Goal: Information Seeking & Learning: Find specific fact

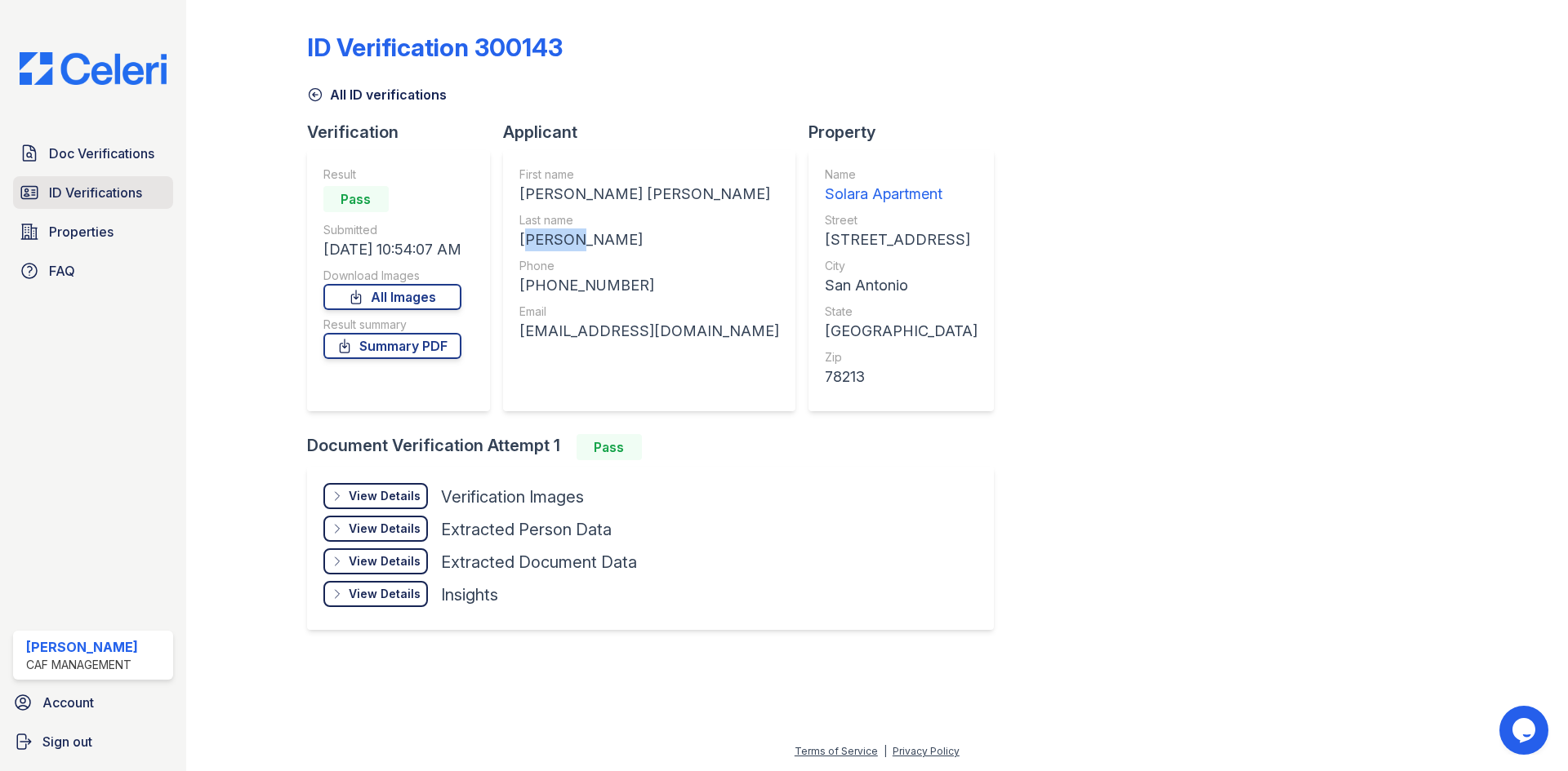
click at [70, 198] on span "ID Verifications" at bounding box center [96, 193] width 93 height 19
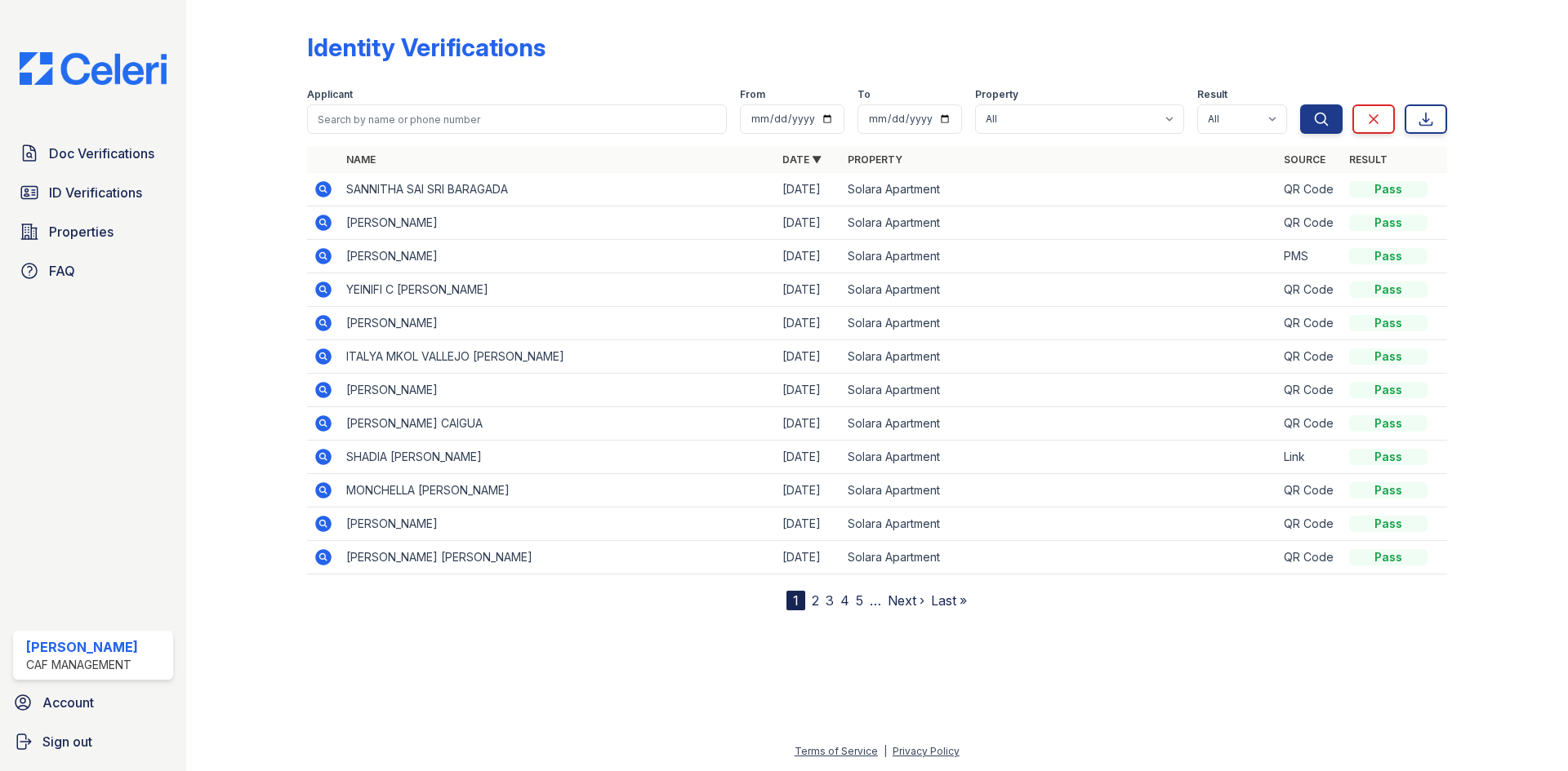
click at [328, 182] on icon at bounding box center [323, 190] width 19 height 19
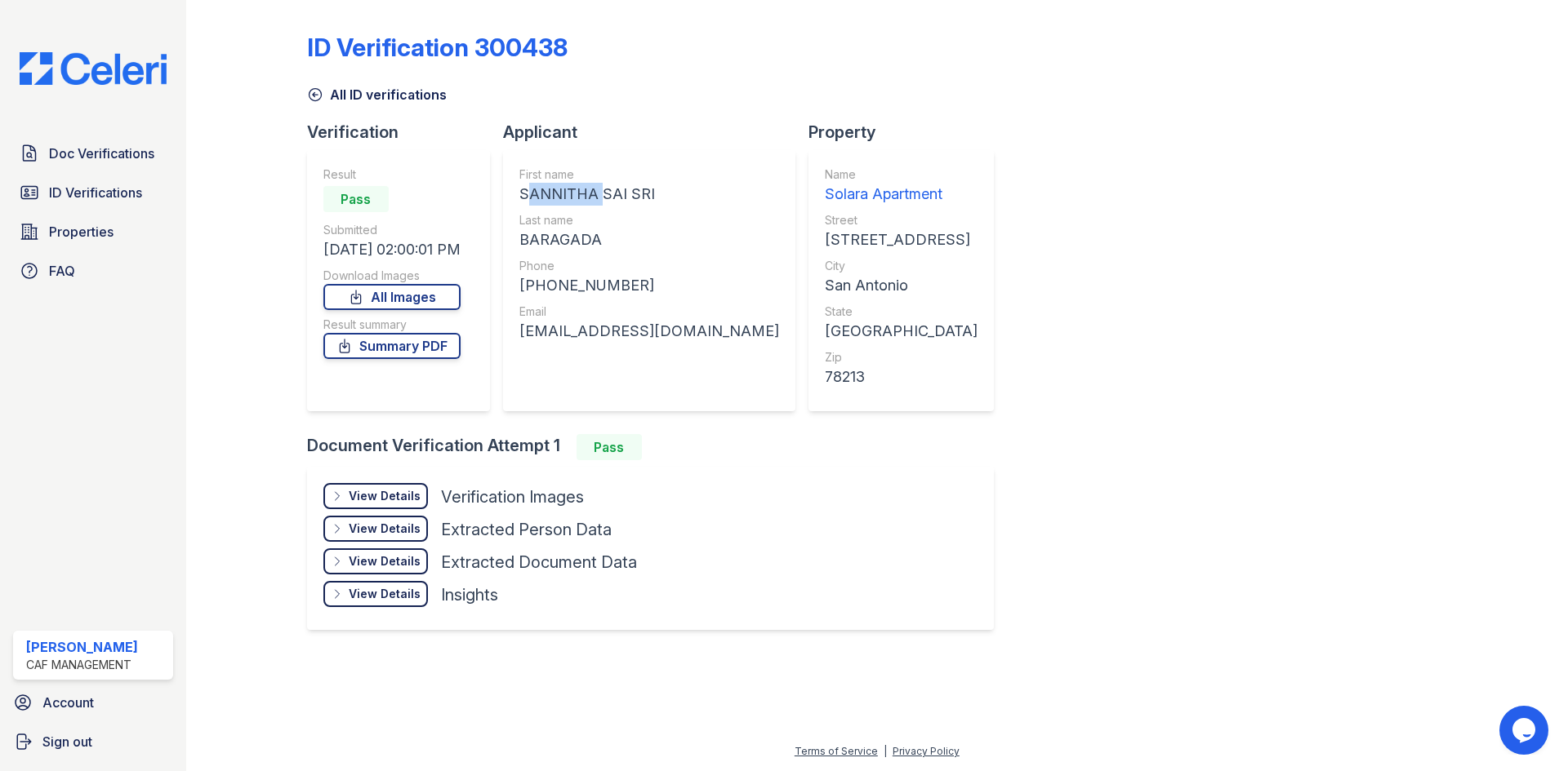
drag, startPoint x: 526, startPoint y: 192, endPoint x: 599, endPoint y: 194, distance: 73.0
click at [599, 194] on div "SANNITHA SAI SRI" at bounding box center [648, 194] width 259 height 23
copy div "SANNITHA"
click at [626, 224] on div "Last name" at bounding box center [648, 220] width 259 height 16
drag, startPoint x: 610, startPoint y: 233, endPoint x: 520, endPoint y: 246, distance: 90.9
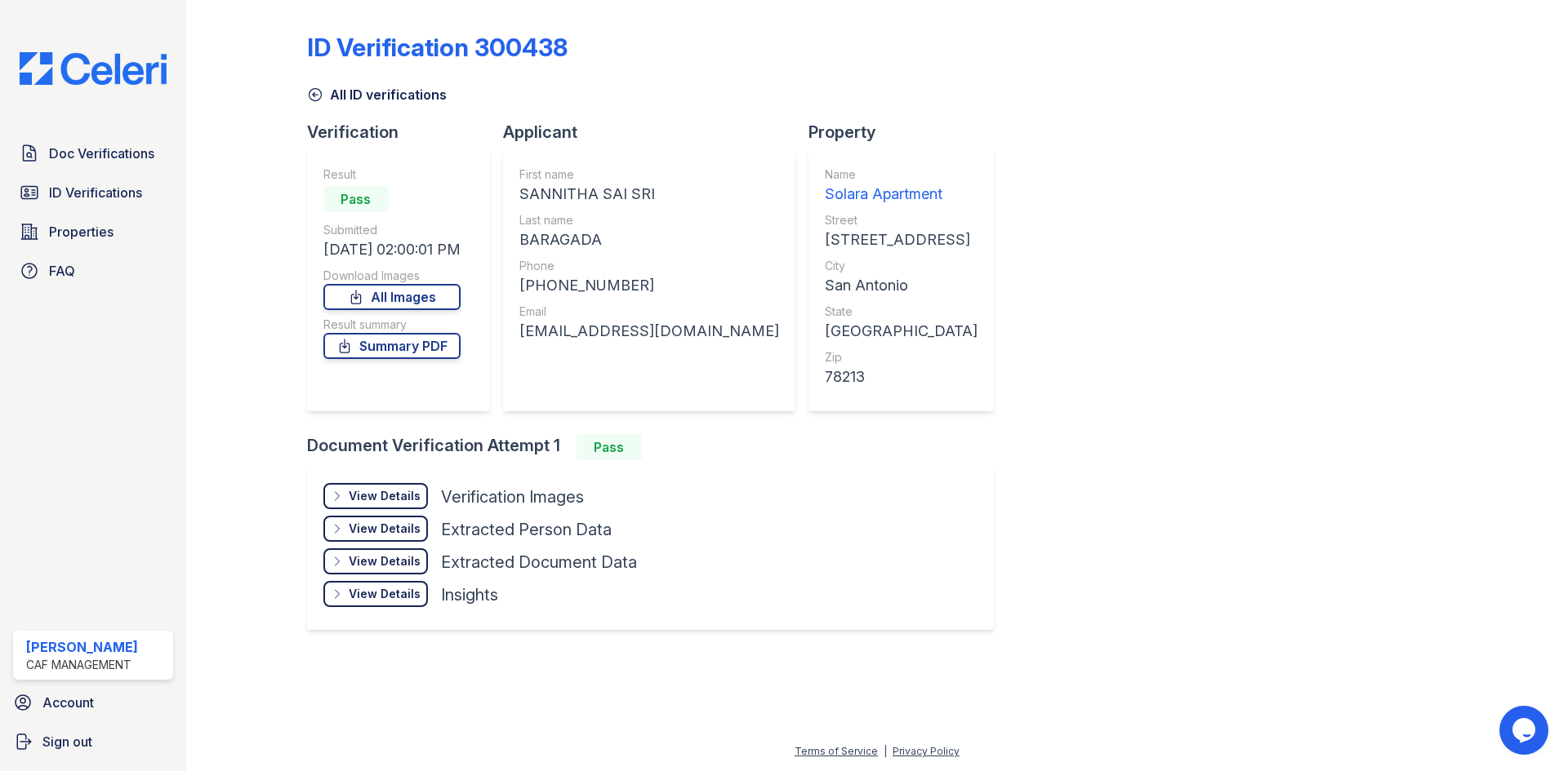
click at [520, 246] on div "First name SANNITHA SAI SRI Last name [GEOGRAPHIC_DATA] Phone [PHONE_NUMBER] Em…" at bounding box center [649, 281] width 292 height 261
copy div "BARAGADA"
click at [606, 290] on div "[PHONE_NUMBER]" at bounding box center [648, 285] width 259 height 23
drag, startPoint x: 540, startPoint y: 287, endPoint x: 649, endPoint y: 291, distance: 109.1
click at [649, 291] on div "[PHONE_NUMBER]" at bounding box center [648, 285] width 259 height 23
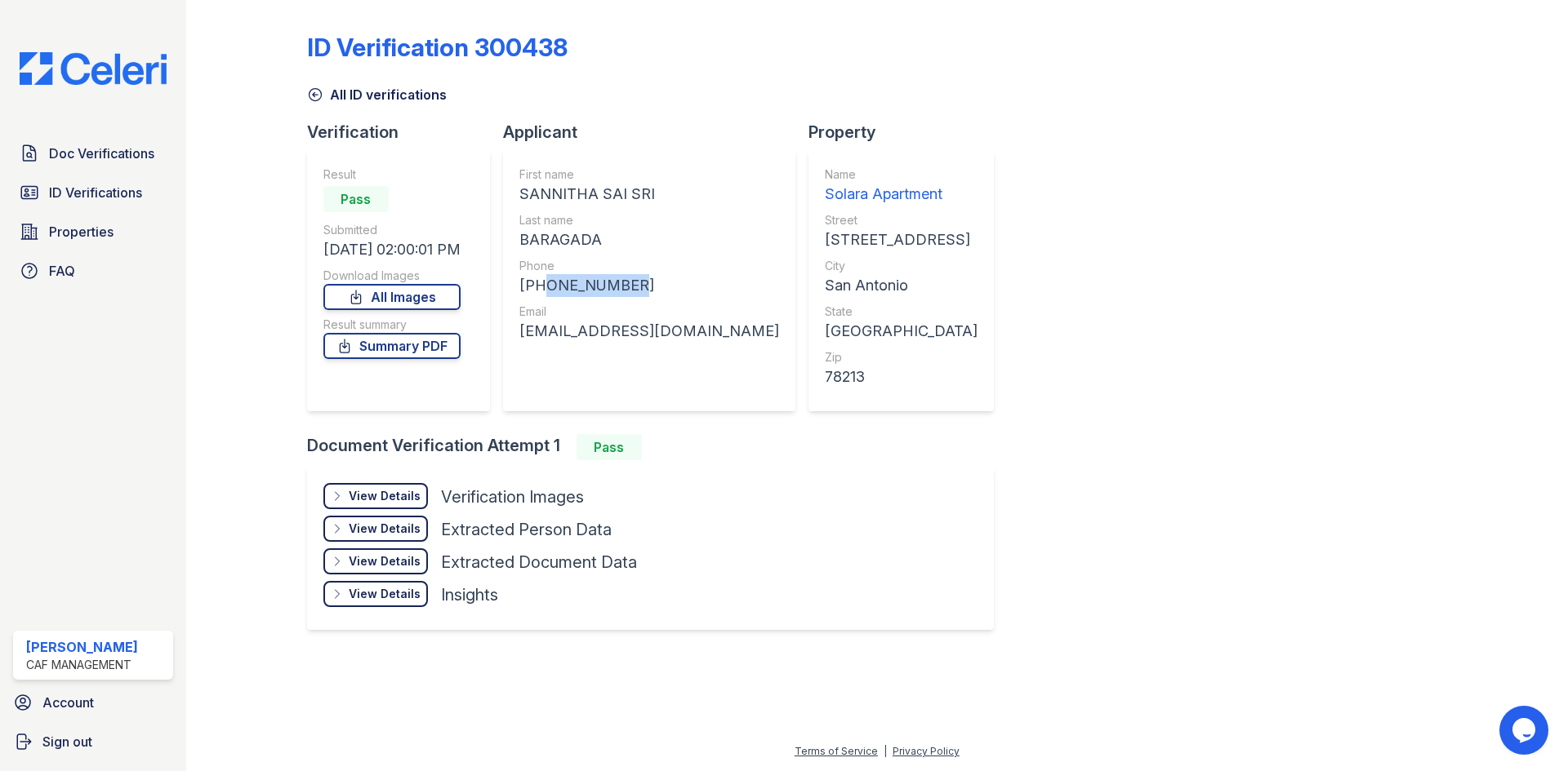
copy div "6366754934"
click at [588, 363] on div "First name SANNITHA SAI SRI Last name [GEOGRAPHIC_DATA] Phone [PHONE_NUMBER] Em…" at bounding box center [648, 281] width 259 height 228
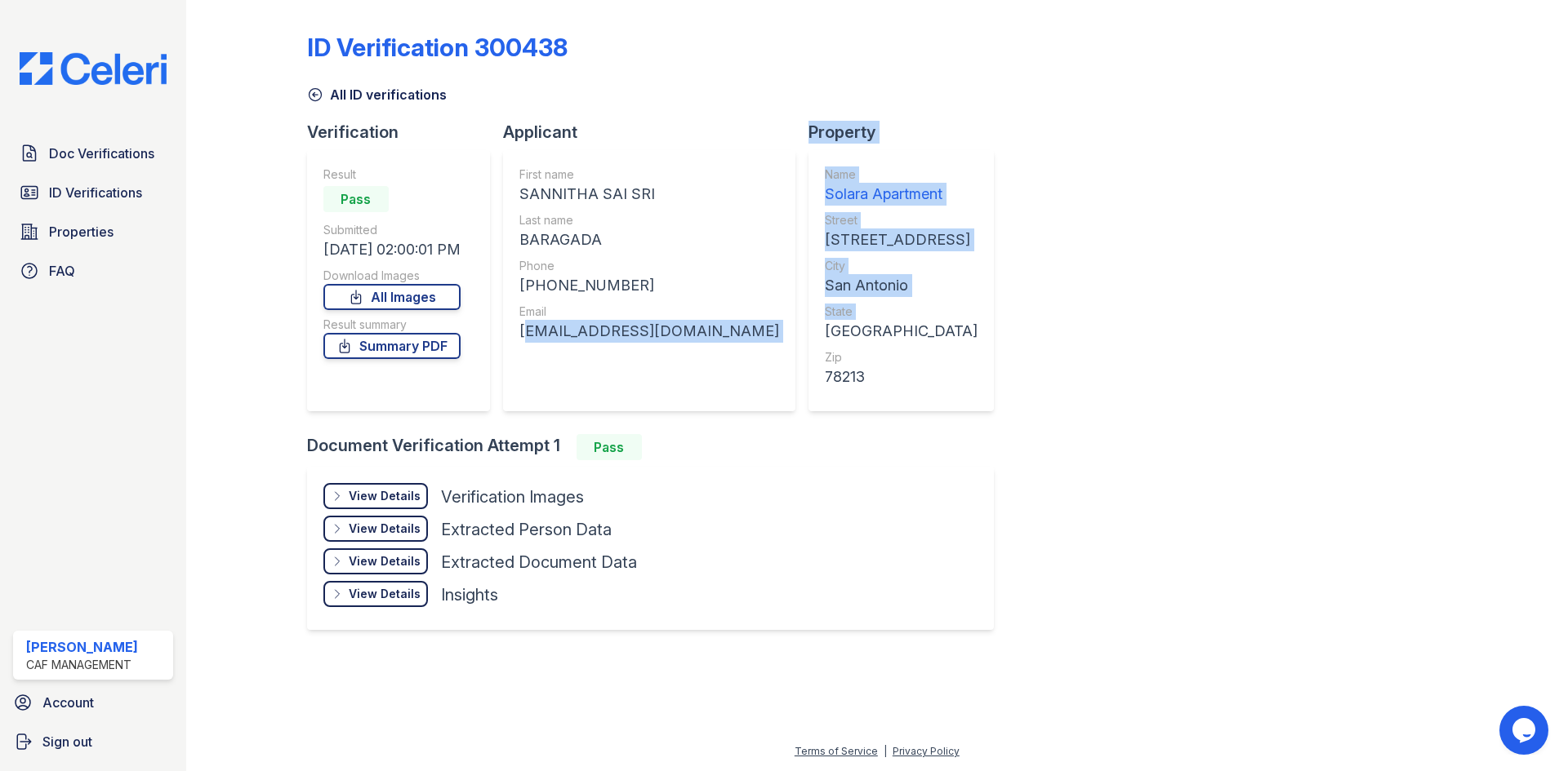
drag, startPoint x: 521, startPoint y: 330, endPoint x: 707, endPoint y: 334, distance: 186.0
click at [709, 336] on div "Verification Result Pass Submitted [DATE] 02:00:01 PM Download Images All Image…" at bounding box center [656, 278] width 700 height 313
click at [669, 336] on div "[EMAIL_ADDRESS][DOMAIN_NAME]" at bounding box center [648, 332] width 259 height 23
click at [635, 342] on div "First name SANNITHA SAI SRI Last name [GEOGRAPHIC_DATA] Phone [PHONE_NUMBER] Em…" at bounding box center [648, 281] width 259 height 228
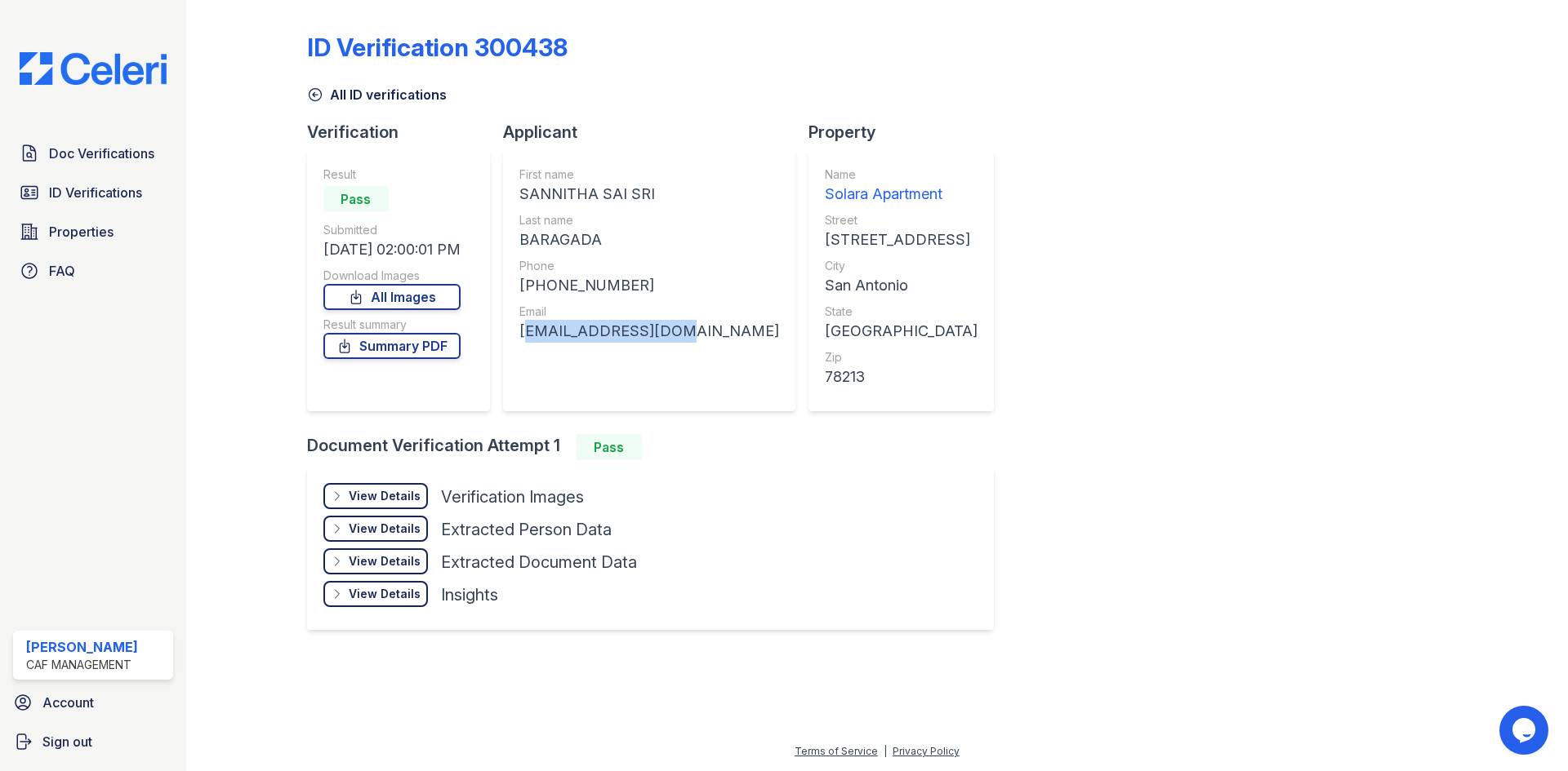
drag, startPoint x: 673, startPoint y: 331, endPoint x: 525, endPoint y: 334, distance: 148.0
click at [525, 334] on div "First name SANNITHA SAI SRI Last name [GEOGRAPHIC_DATA] Phone [PHONE_NUMBER] Em…" at bounding box center [649, 281] width 292 height 261
copy div "[EMAIL_ADDRESS][DOMAIN_NAME]"
